Goal: Information Seeking & Learning: Learn about a topic

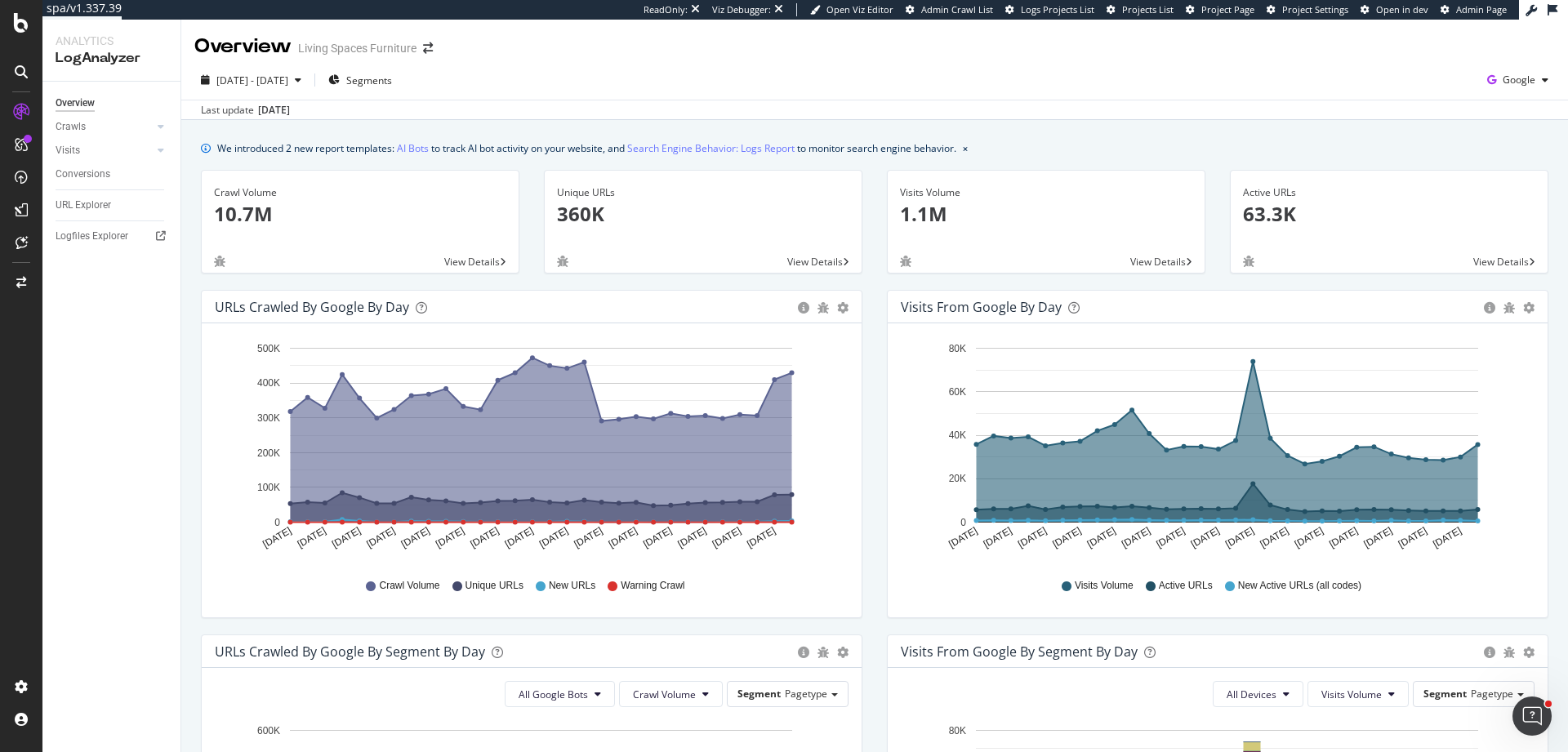
click at [1499, 95] on div "2025 Aug. 23rd - Sep. 21st Segments Google" at bounding box center [875, 83] width 1387 height 33
click at [1504, 87] on div "Google" at bounding box center [1518, 80] width 74 height 25
click at [1455, 122] on div "Other AI Bots" at bounding box center [1413, 125] width 113 height 24
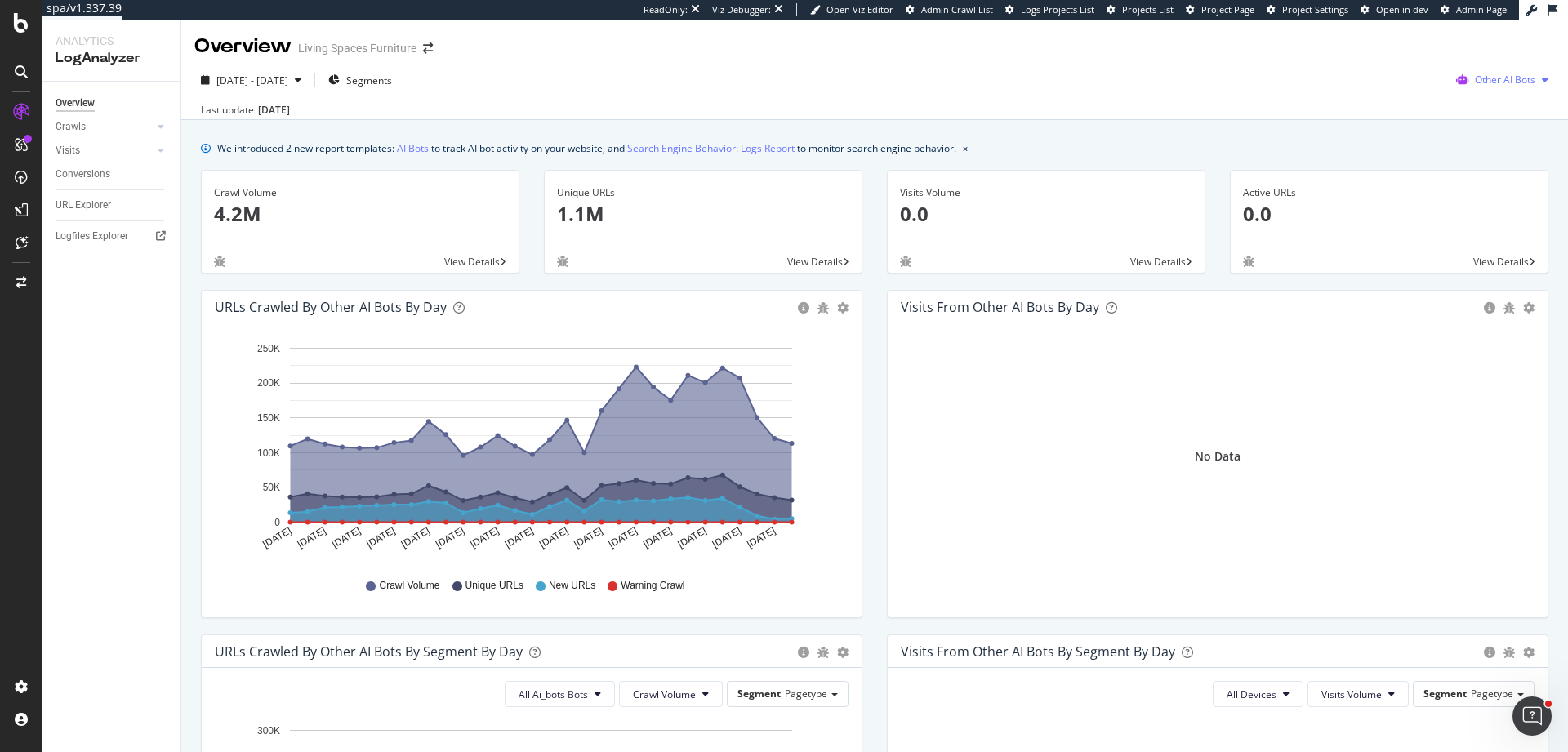
click at [1511, 82] on span "Other AI Bots" at bounding box center [1505, 80] width 60 height 14
click at [1505, 169] on span "OpenAI" at bounding box center [1509, 173] width 64 height 15
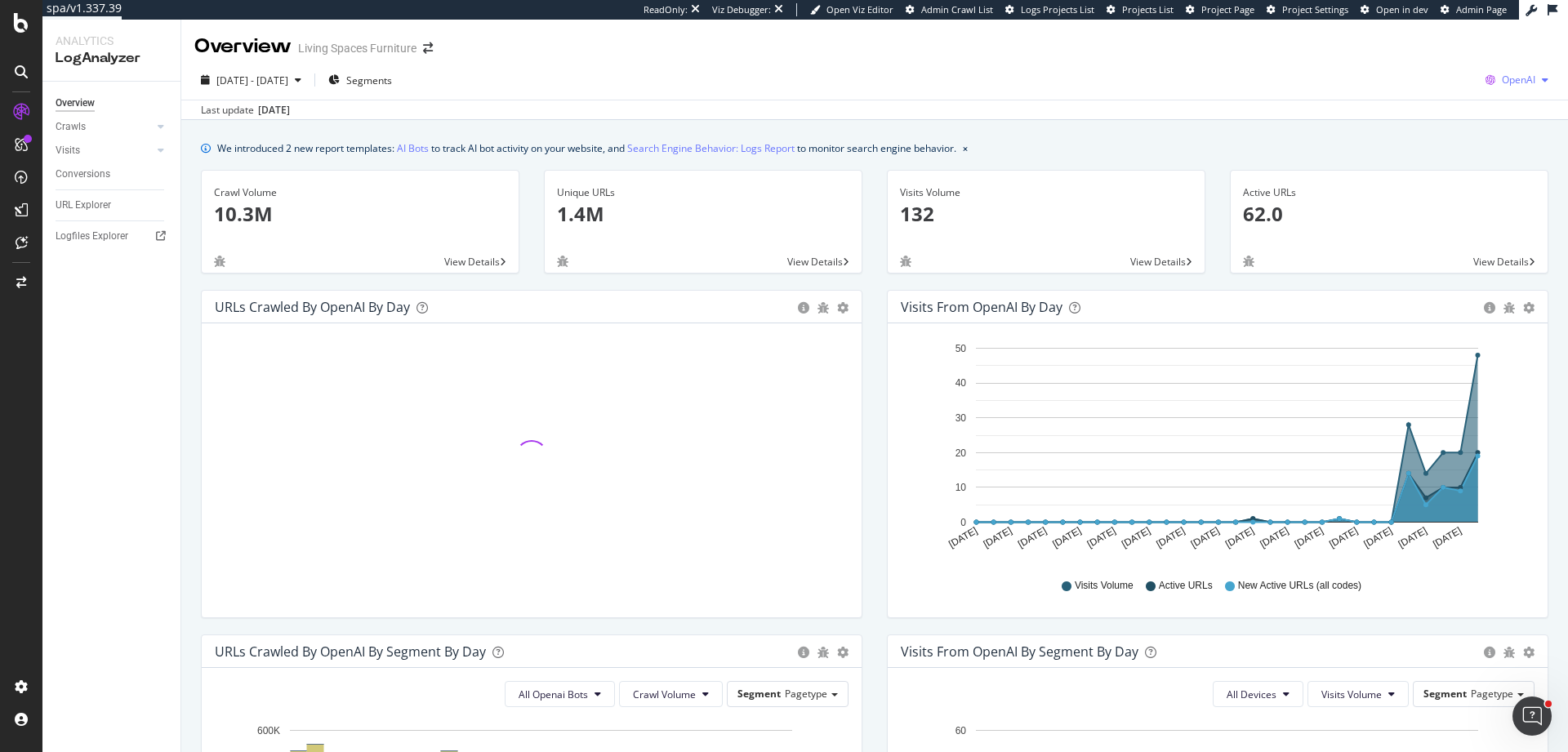
click at [1520, 83] on span "OpenAI" at bounding box center [1519, 80] width 34 height 14
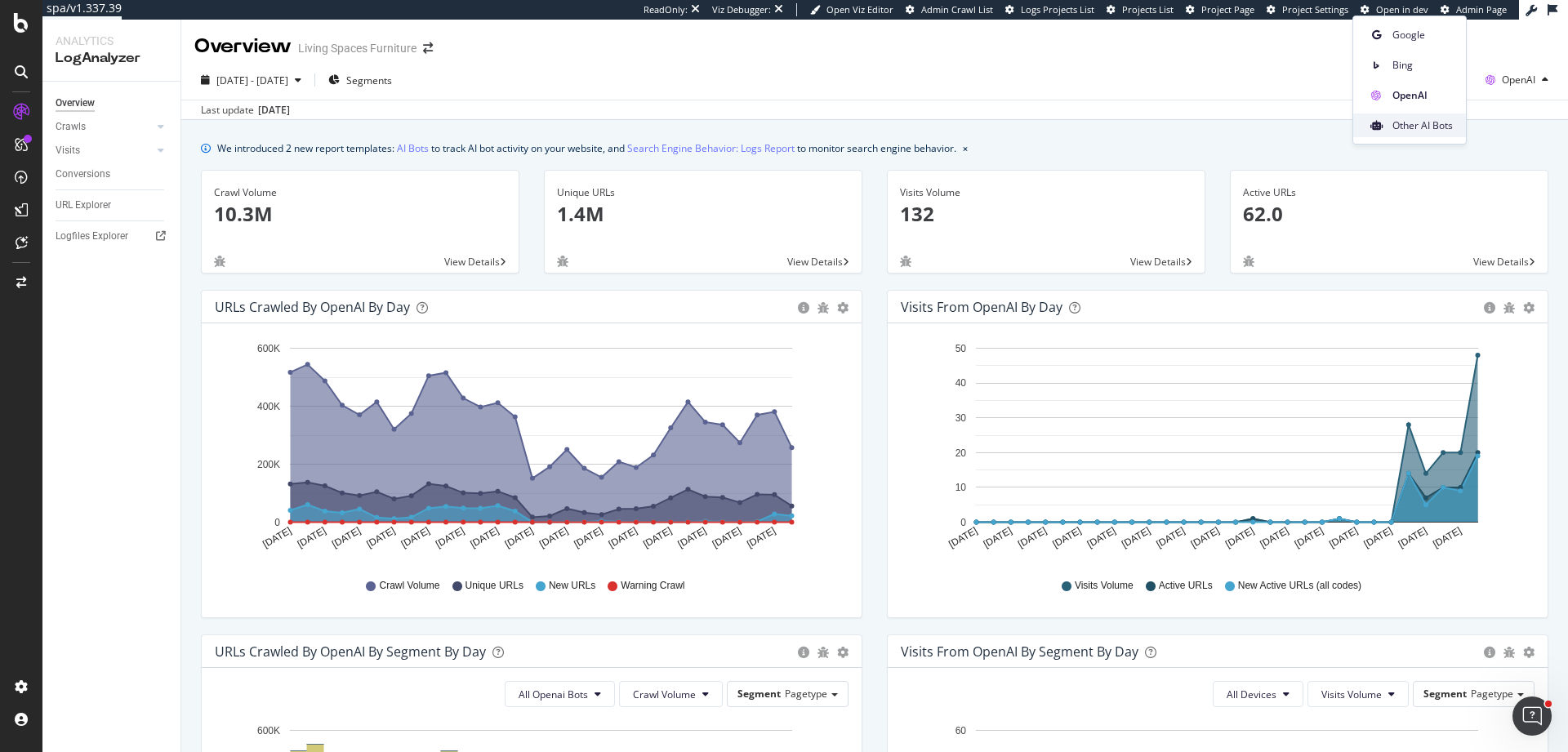
click at [1412, 128] on span "Other AI Bots" at bounding box center [1422, 125] width 60 height 15
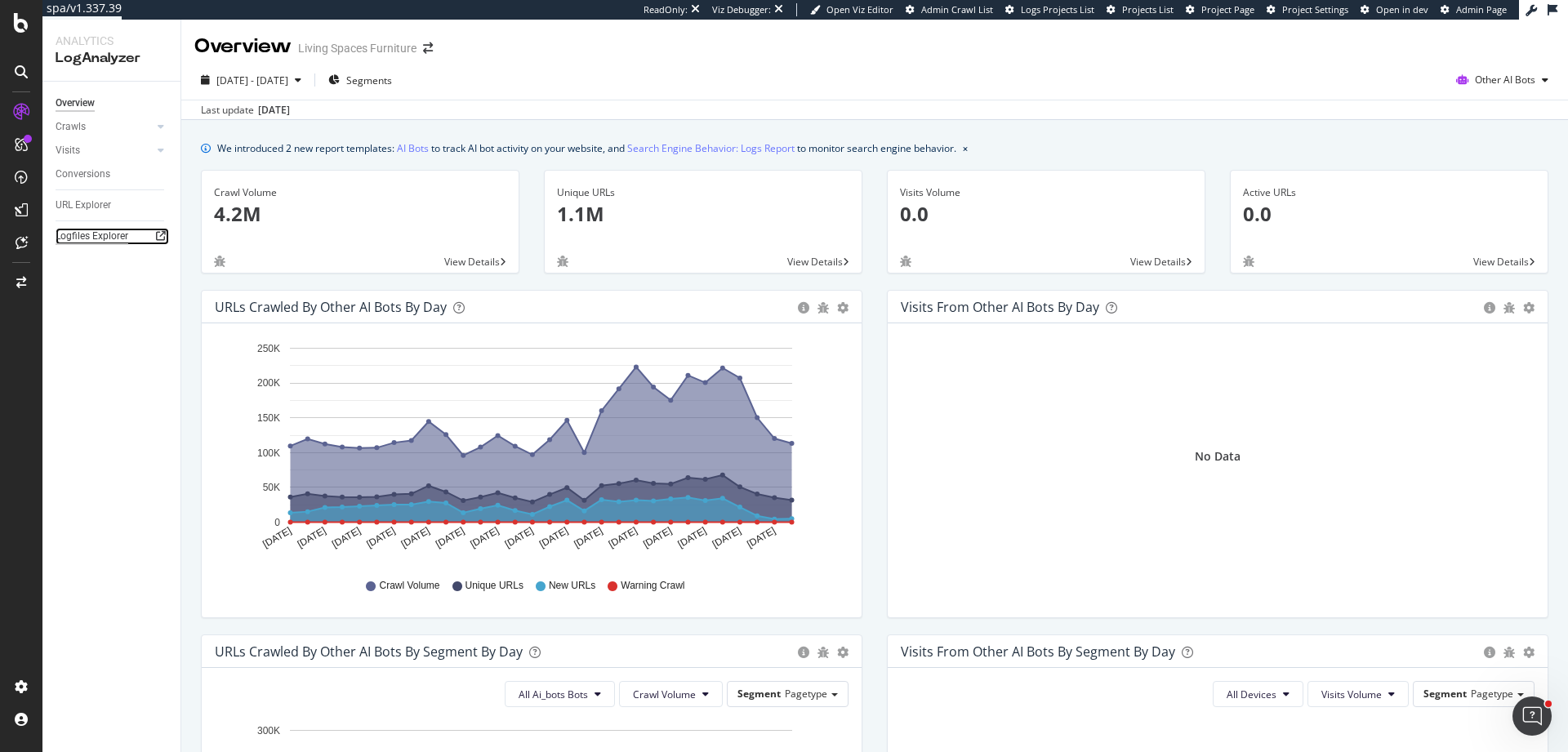
click at [82, 238] on div "Logfiles Explorer" at bounding box center [92, 236] width 72 height 17
click at [1491, 87] on span "Other AI Bots" at bounding box center [1505, 80] width 60 height 14
click at [1489, 145] on span "Bing" at bounding box center [1509, 142] width 64 height 15
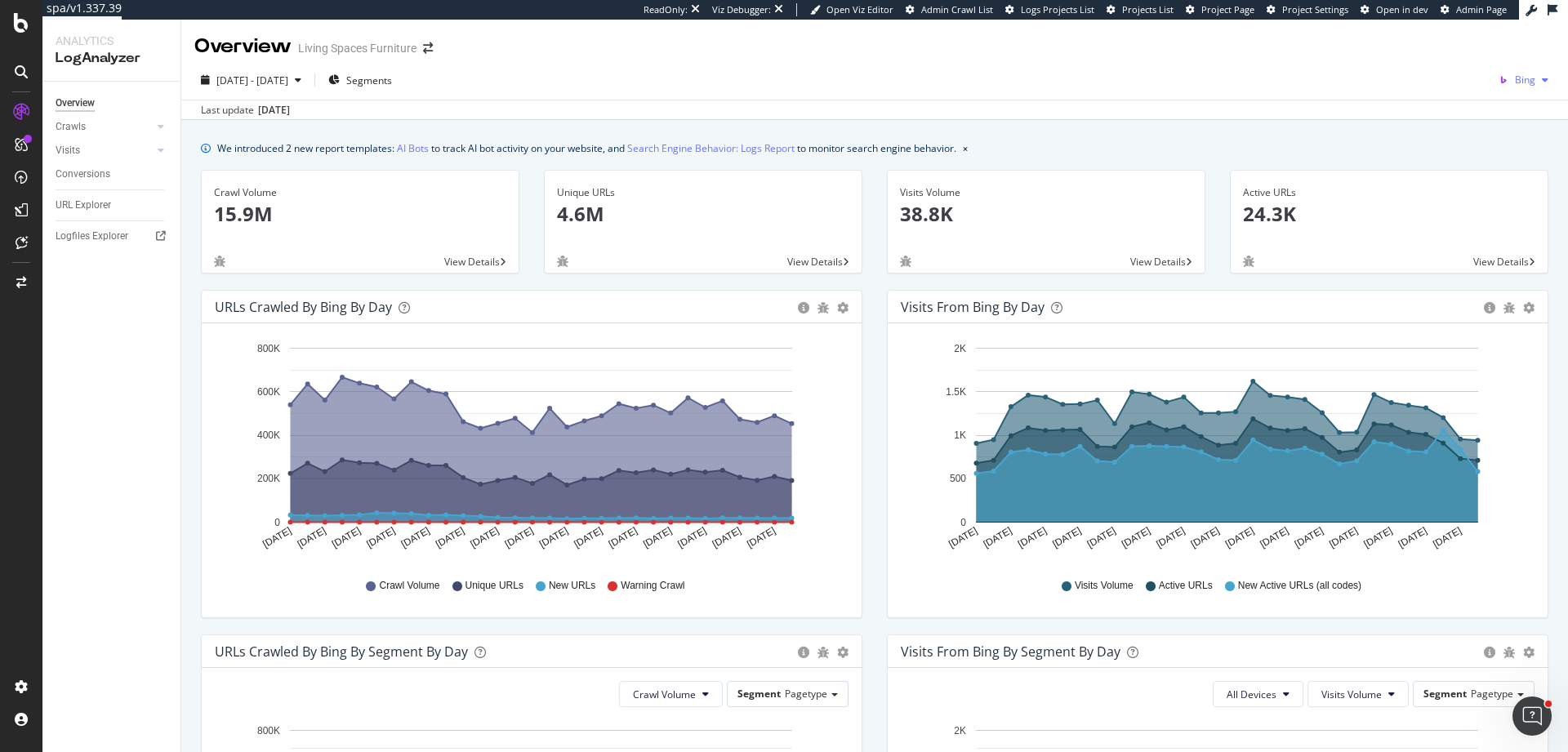
click at [1515, 80] on span "Bing" at bounding box center [1525, 80] width 20 height 14
click at [1430, 95] on span "OpenAI" at bounding box center [1436, 95] width 60 height 15
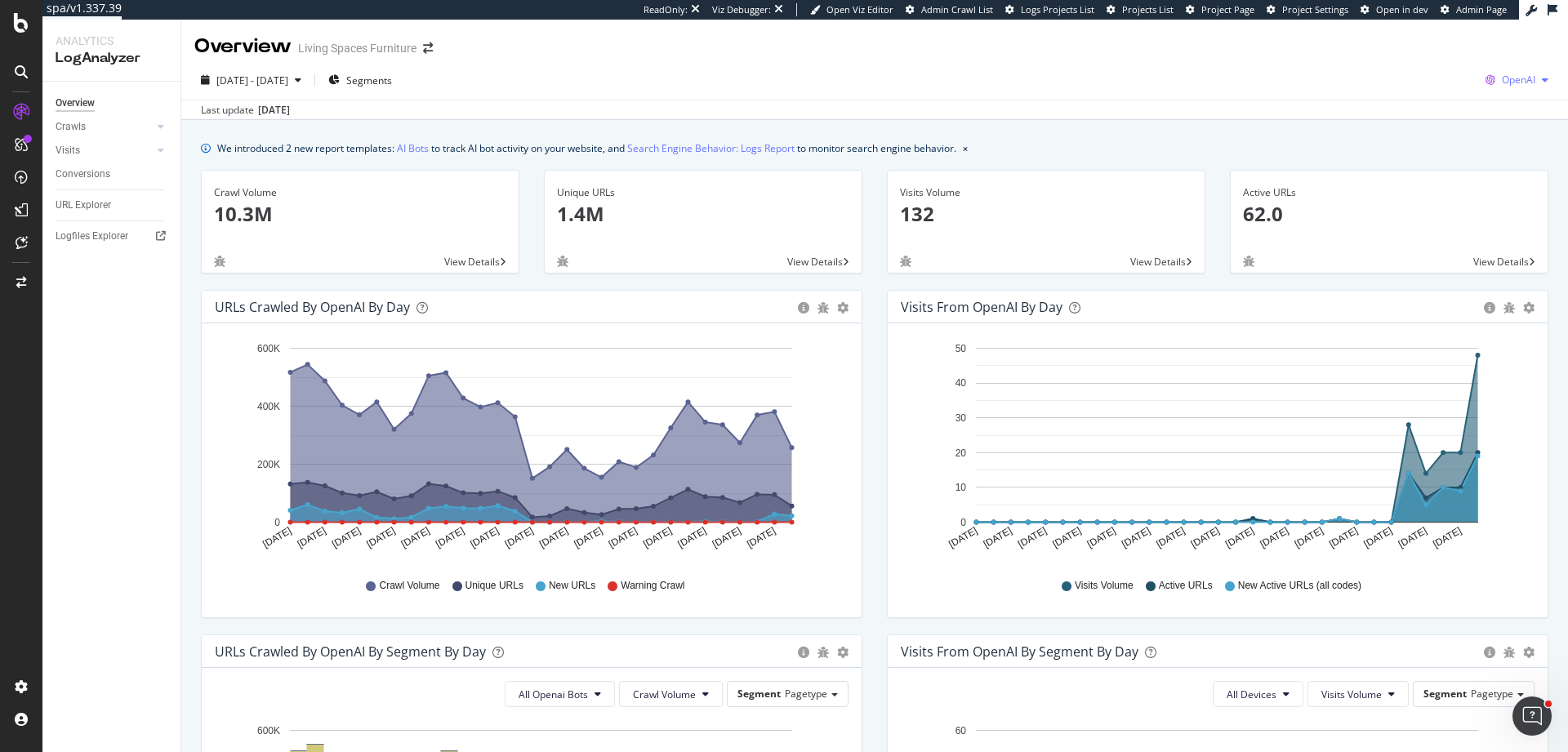
click at [1502, 84] on span "OpenAI" at bounding box center [1519, 80] width 34 height 14
click at [1430, 118] on span "Other AI Bots" at bounding box center [1422, 125] width 60 height 15
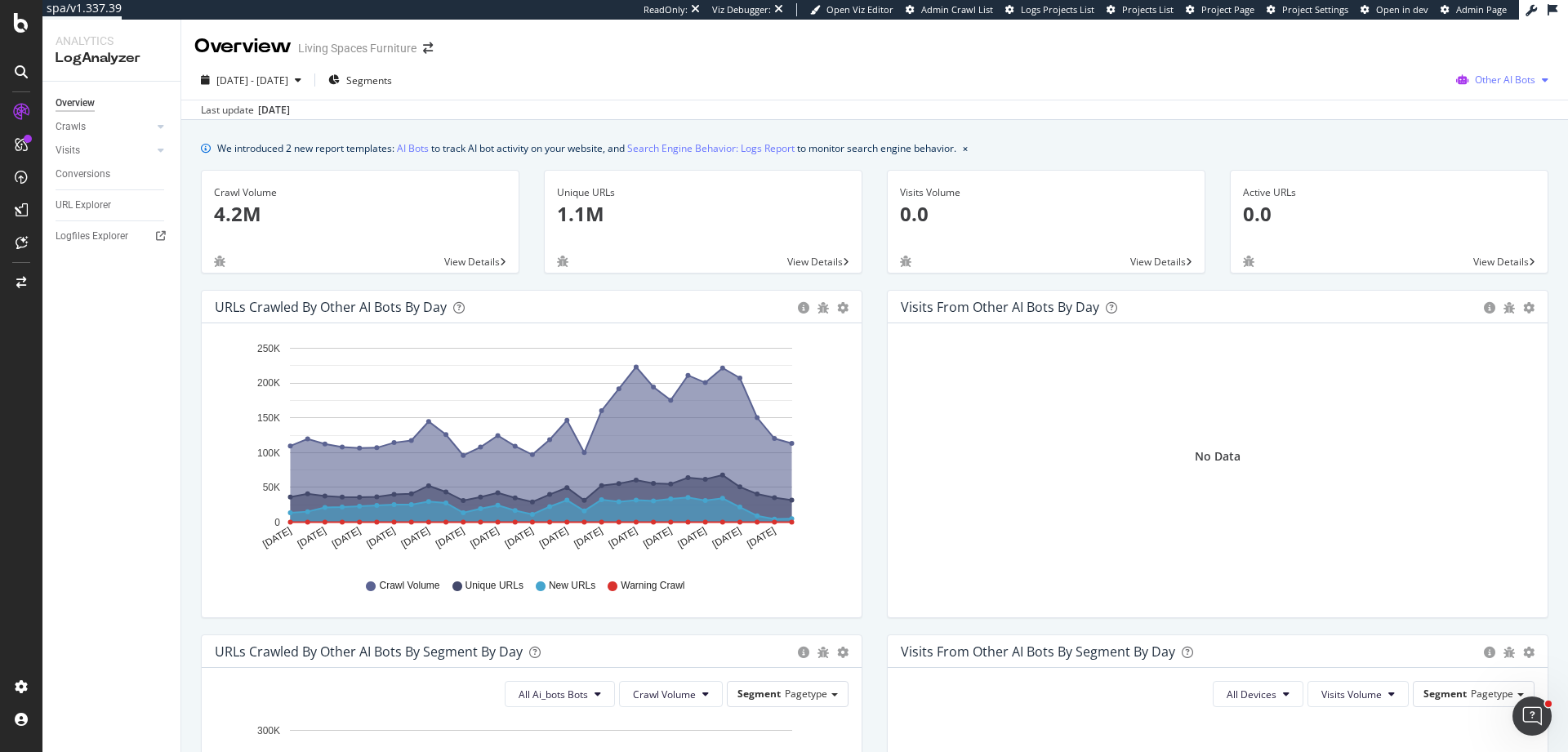
click at [1488, 79] on span "Other AI Bots" at bounding box center [1505, 80] width 60 height 14
click at [1497, 167] on span "OpenAI" at bounding box center [1509, 173] width 64 height 15
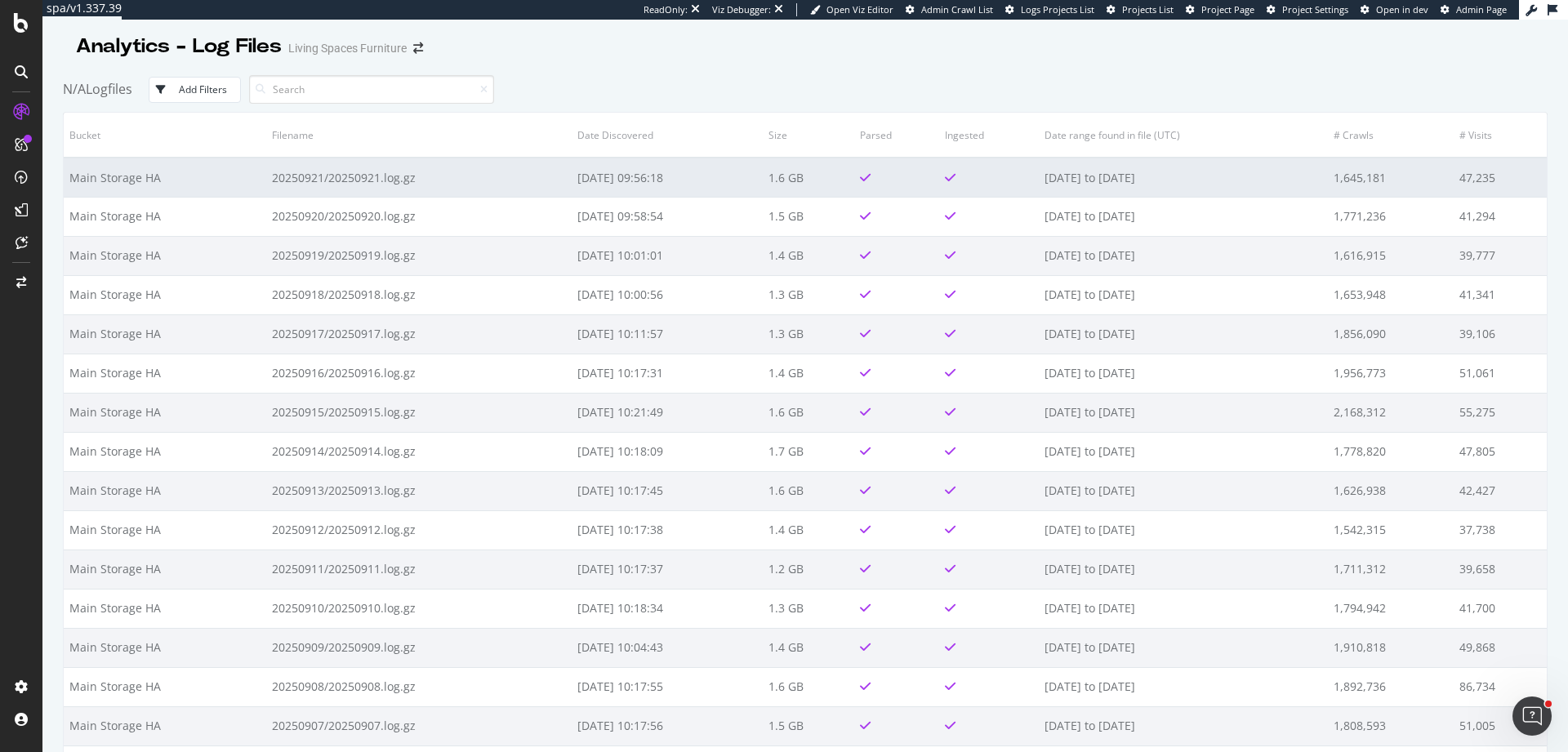
click at [429, 175] on td "20250921/20250921.log.gz" at bounding box center [419, 177] width 306 height 39
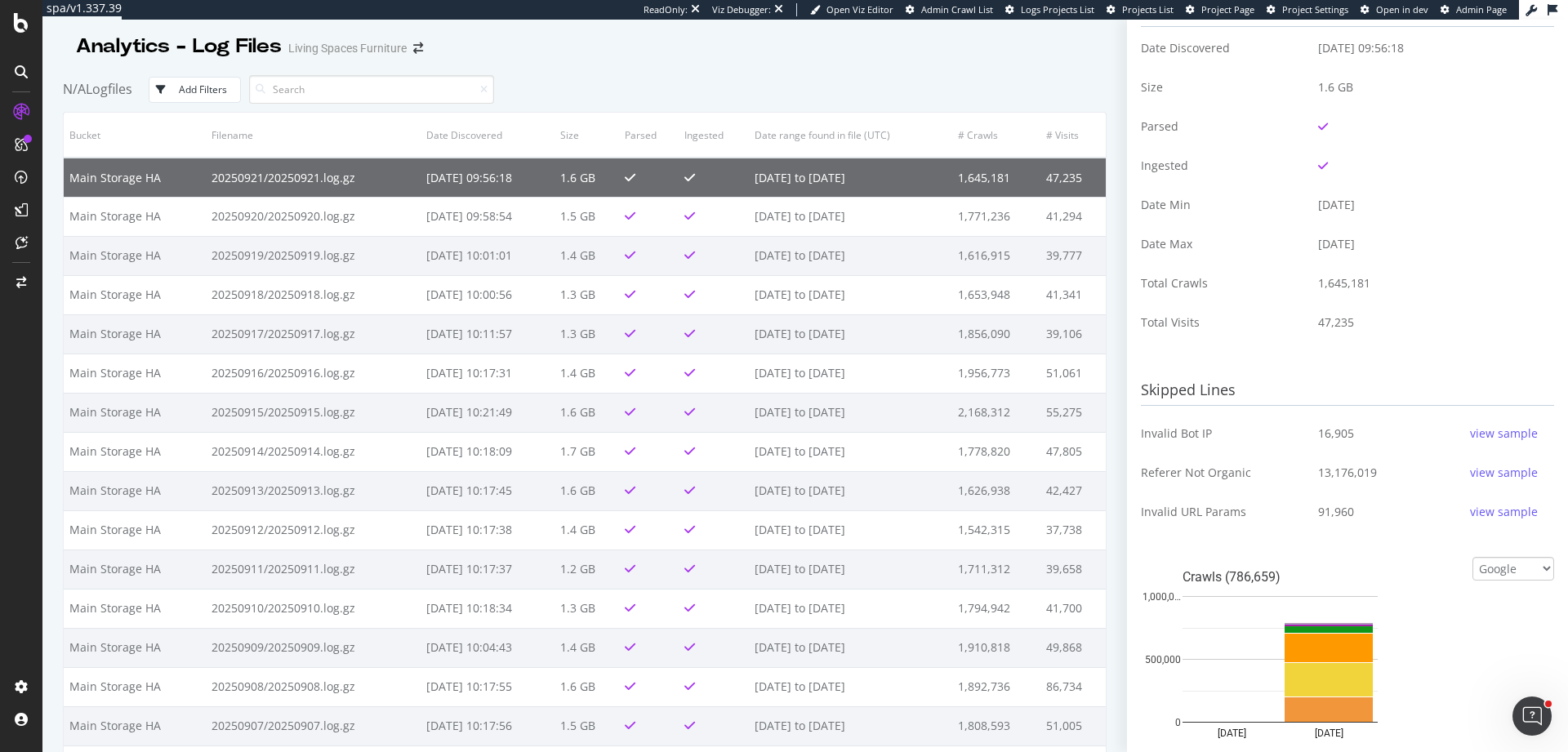
scroll to position [257, 0]
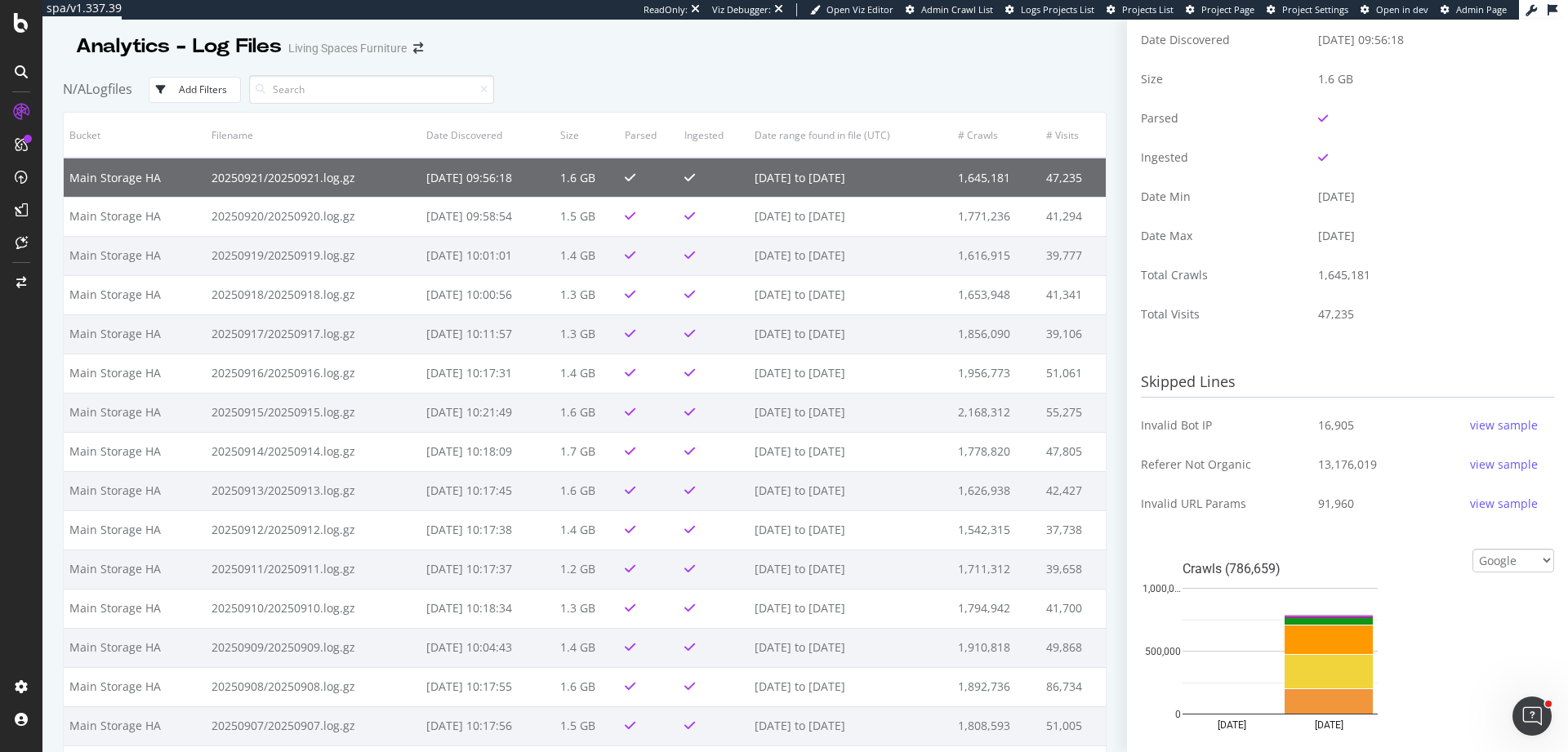
click at [1481, 463] on div "view sample" at bounding box center [1504, 465] width 68 height 16
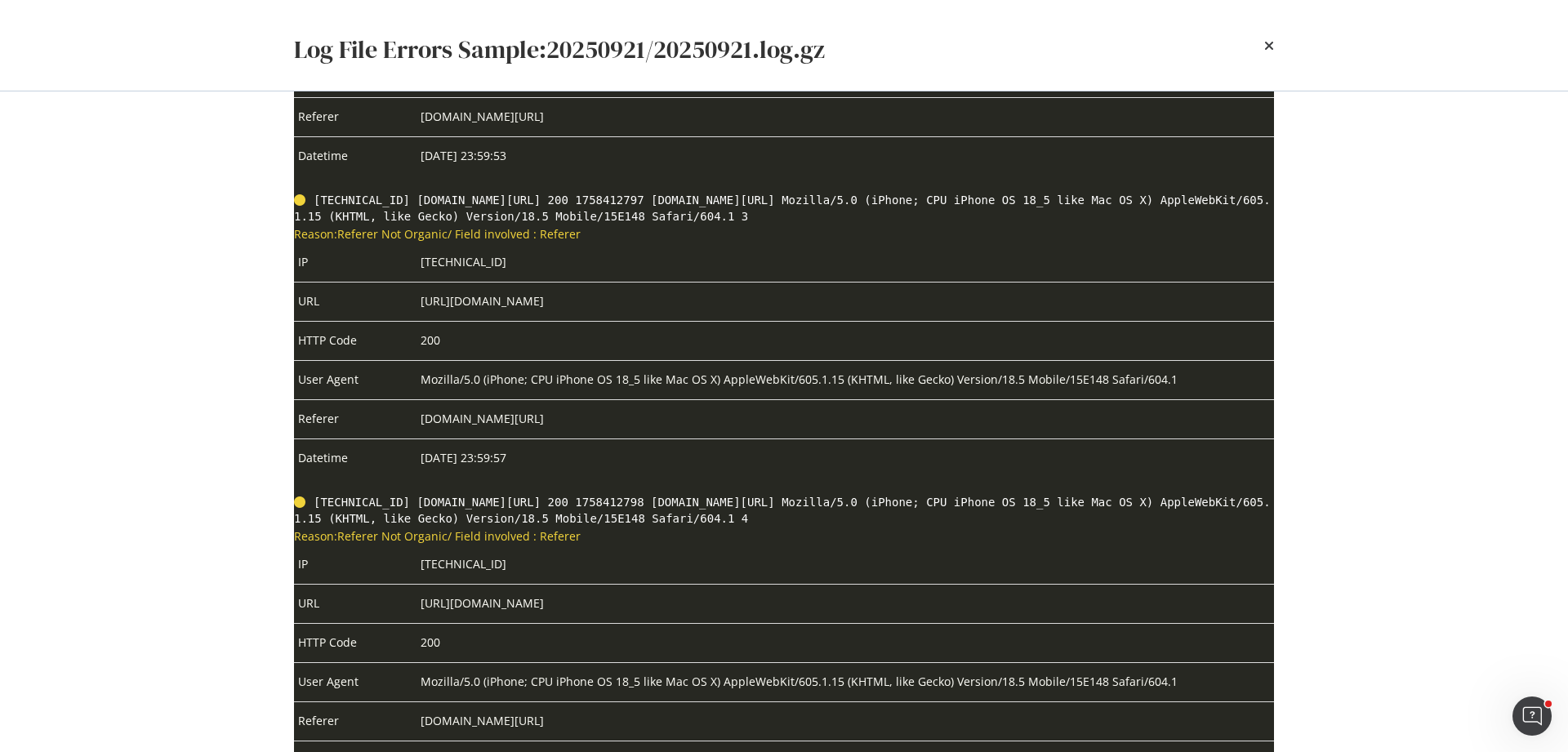
scroll to position [368, 0]
click at [1264, 39] on icon "times" at bounding box center [1269, 45] width 10 height 13
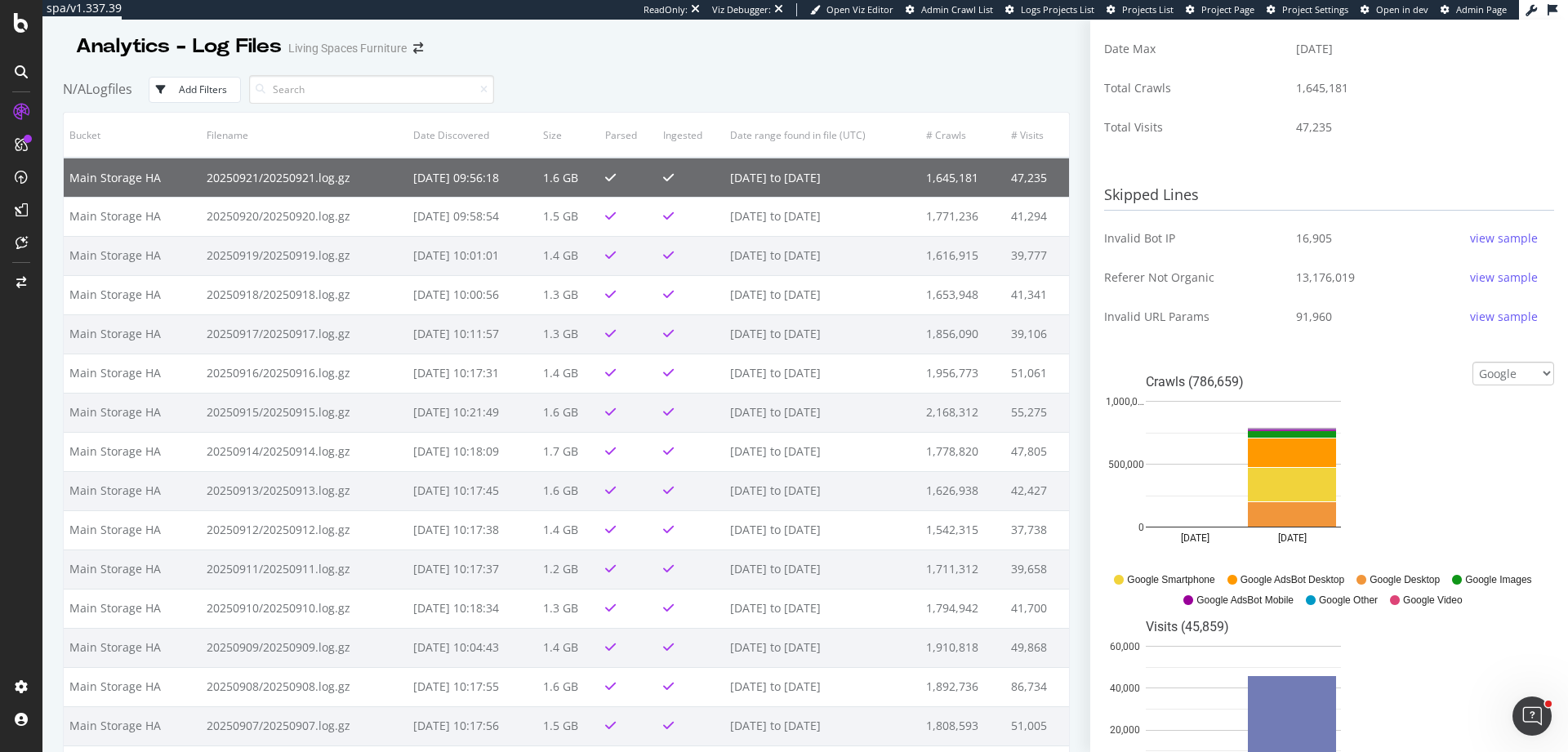
scroll to position [453, 0]
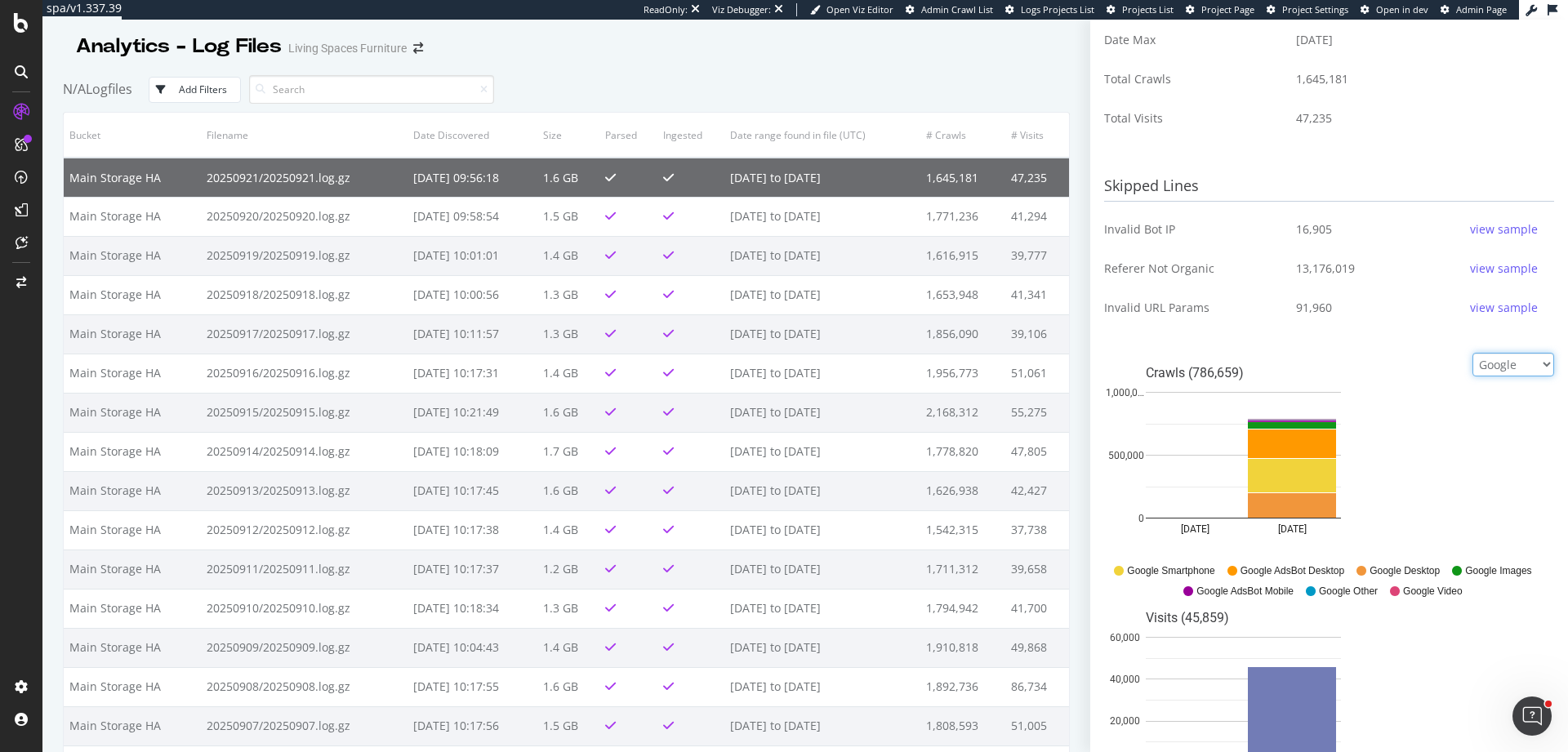
select select "ai_bots"
click at [1473, 353] on select "Google Bing OpenAI Other AI Bots" at bounding box center [1513, 364] width 81 height 24
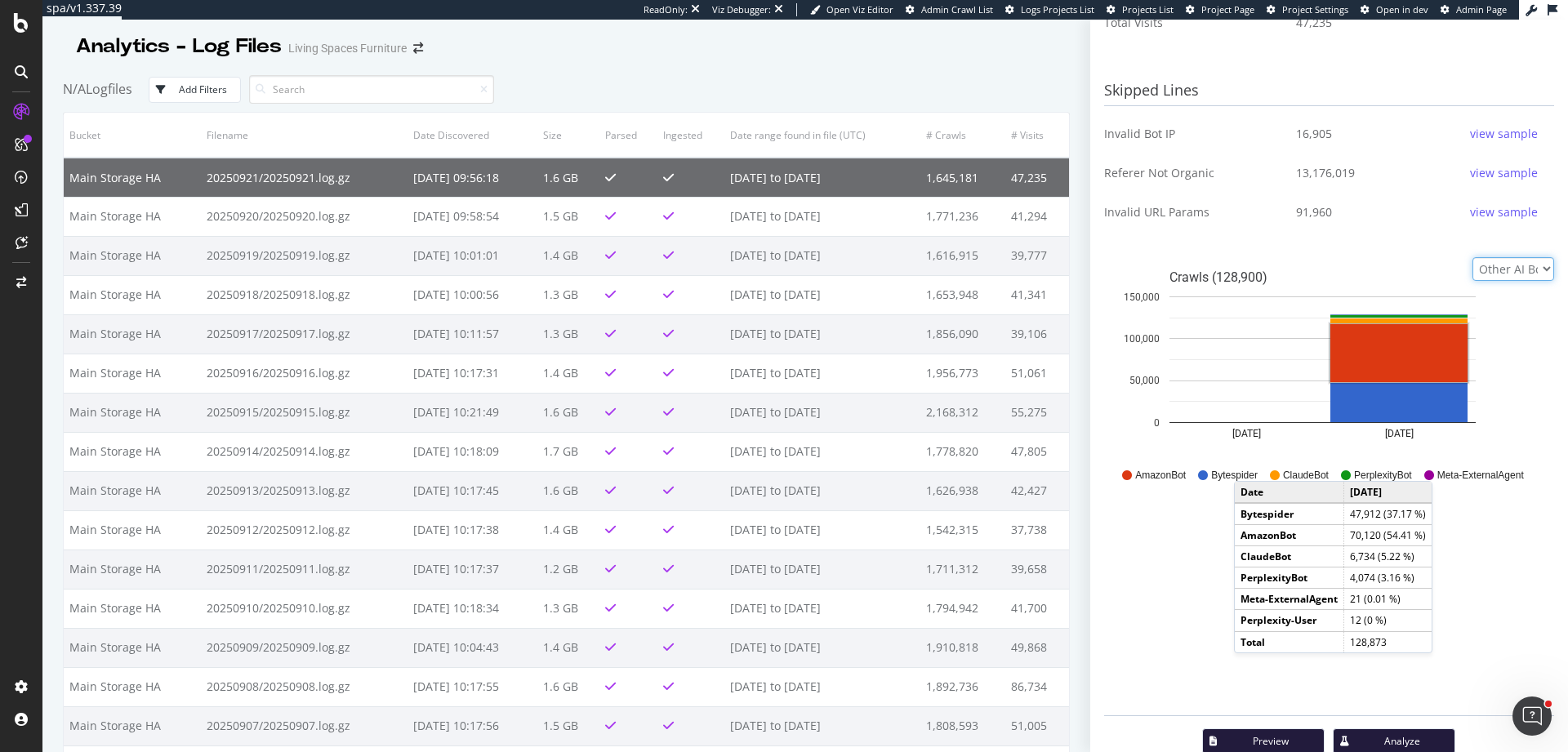
scroll to position [619, 0]
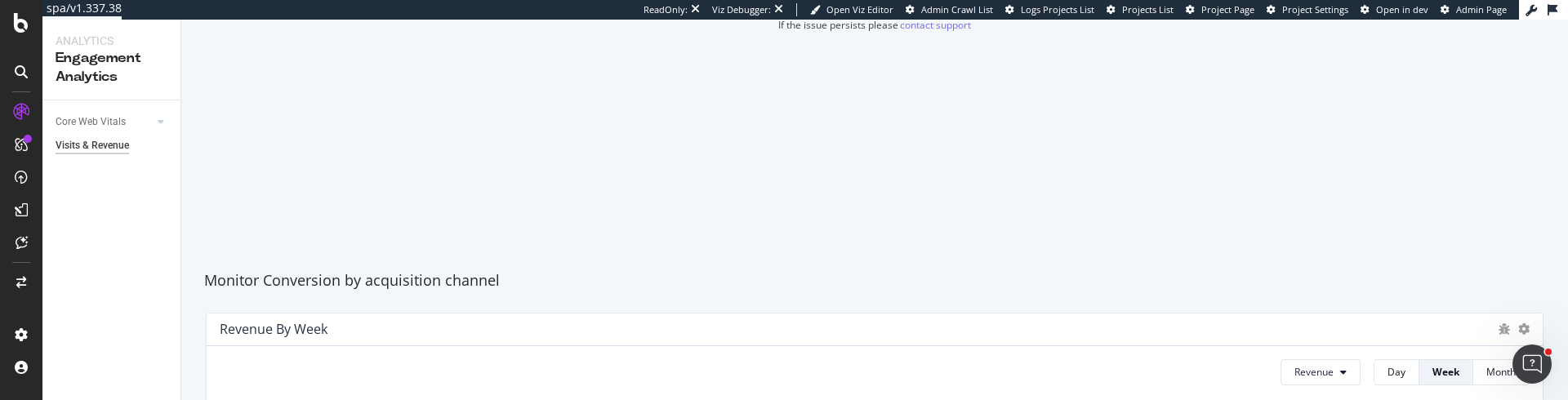
scroll to position [490, 0]
